Goal: Use online tool/utility: Use online tool/utility

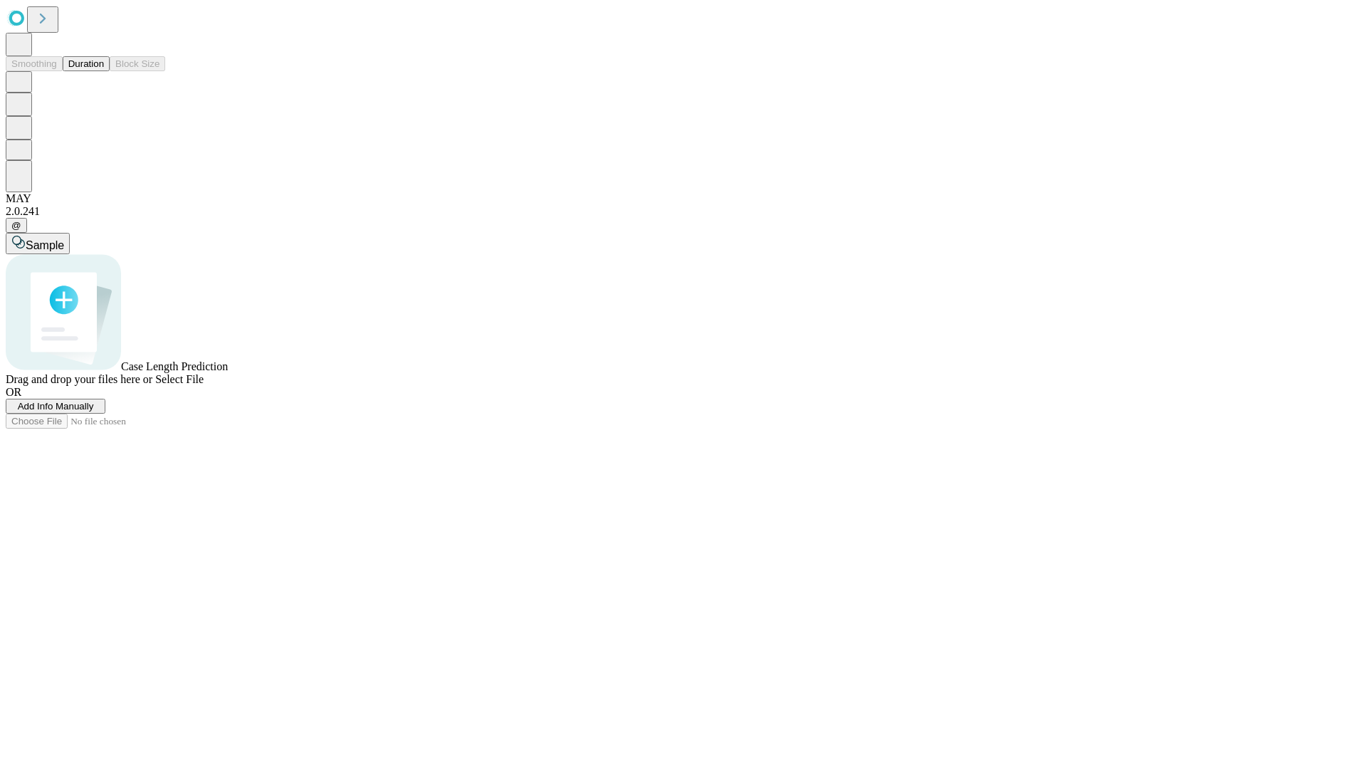
click at [104, 71] on button "Duration" at bounding box center [86, 63] width 47 height 15
click at [204, 385] on span "Select File" at bounding box center [179, 379] width 48 height 12
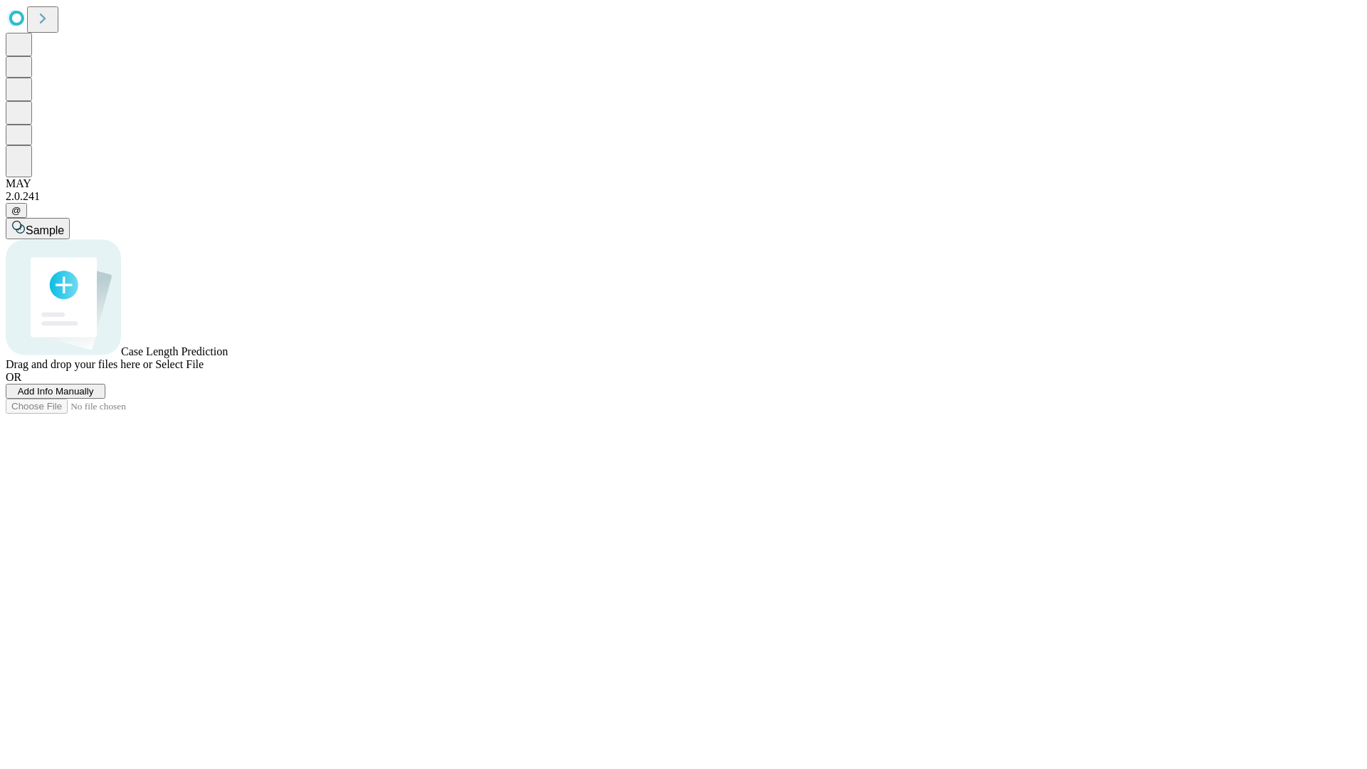
click at [204, 370] on span "Select File" at bounding box center [179, 364] width 48 height 12
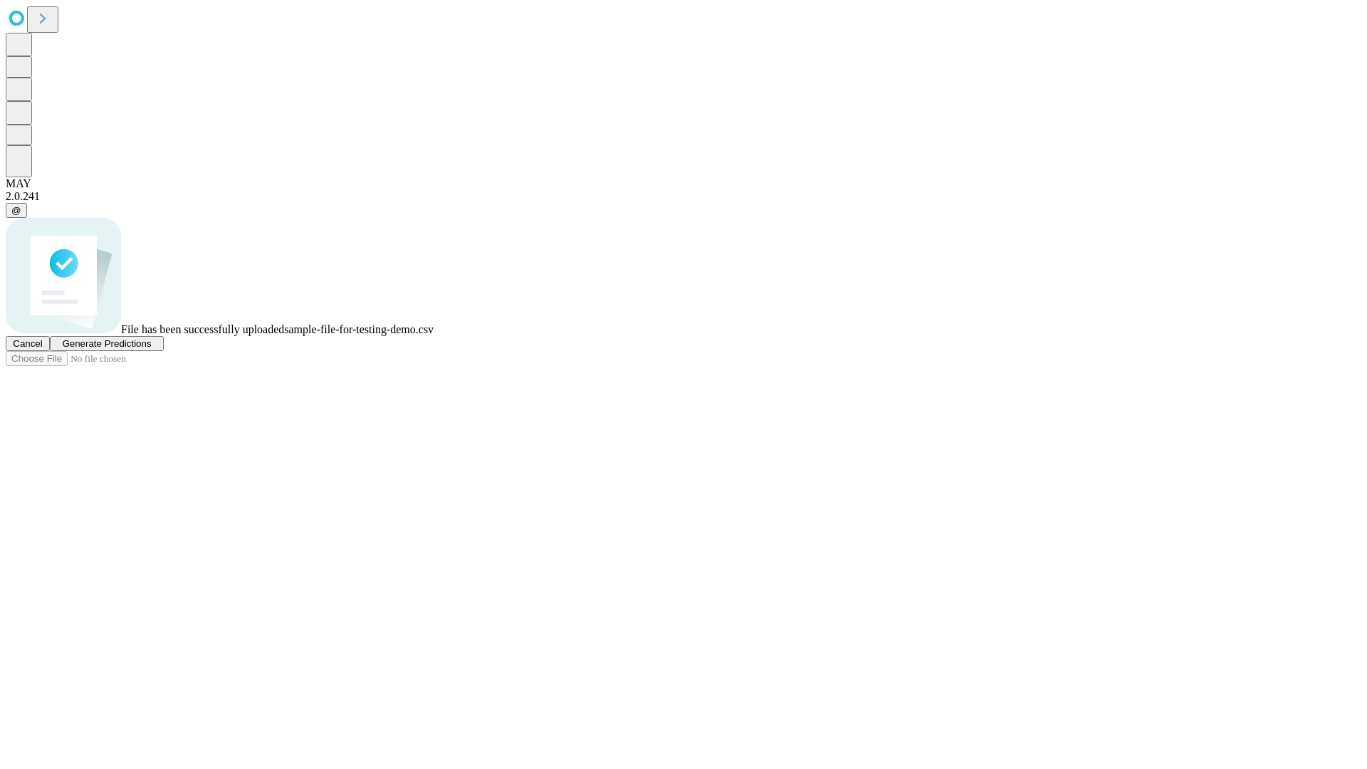
click at [151, 349] on span "Generate Predictions" at bounding box center [106, 343] width 89 height 11
